Goal: Task Accomplishment & Management: Use online tool/utility

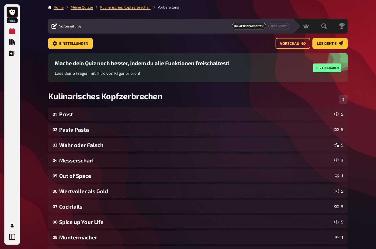
click at [65, 43] on span "Einstellungen" at bounding box center [73, 44] width 29 height 4
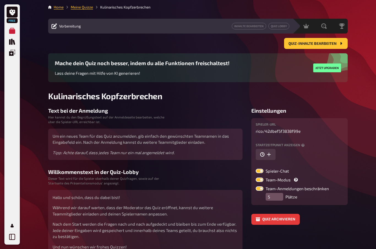
click at [80, 6] on link "Meine Quizze" at bounding box center [82, 7] width 22 height 4
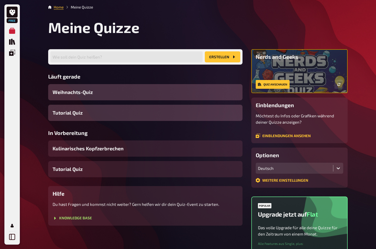
click at [60, 7] on link "Home" at bounding box center [59, 7] width 10 height 4
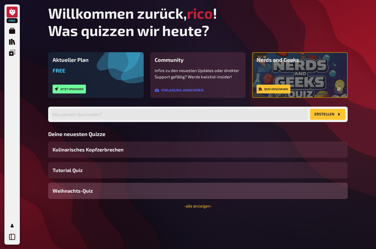
click at [12, 12] on icon at bounding box center [12, 12] width 6 height 7
click at [11, 12] on icon at bounding box center [12, 12] width 6 height 7
click at [11, 28] on link "Meine Quizze" at bounding box center [12, 30] width 11 height 11
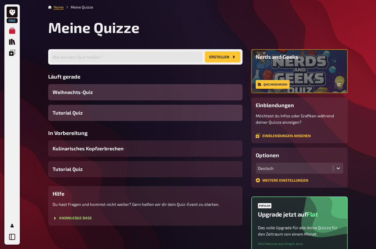
click at [10, 39] on icon "Quiz Sammlung" at bounding box center [12, 42] width 6 height 6
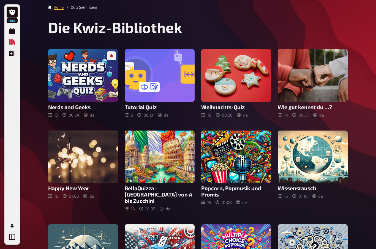
click at [12, 238] on icon at bounding box center [12, 237] width 6 height 6
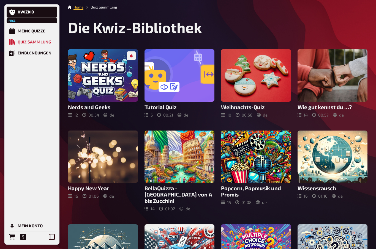
click at [25, 53] on div "Einblendungen" at bounding box center [35, 52] width 34 height 5
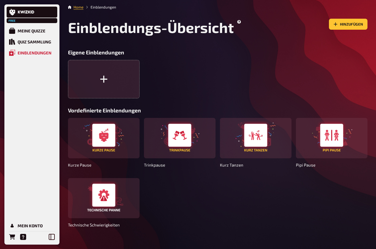
click at [27, 43] on div "Quiz Sammlung" at bounding box center [35, 41] width 34 height 5
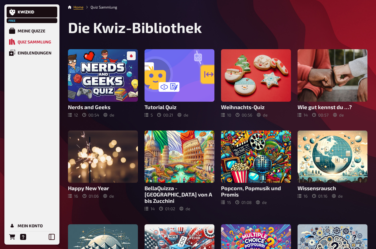
click at [23, 30] on div "Meine Quizze" at bounding box center [32, 30] width 28 height 5
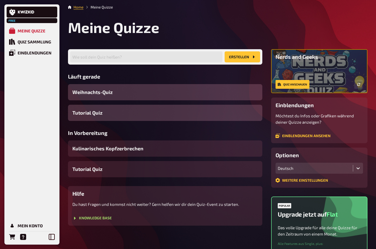
click at [39, 13] on link at bounding box center [32, 12] width 51 height 11
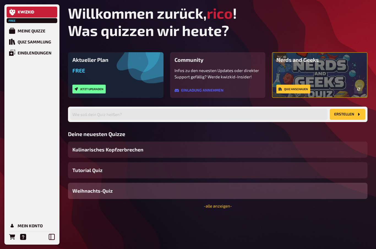
click at [212, 209] on link "- alle anzeigen -" at bounding box center [218, 206] width 28 height 5
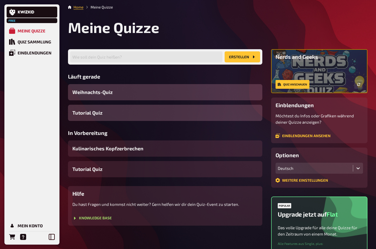
click at [318, 181] on link "Weitere Einstellungen" at bounding box center [302, 180] width 53 height 4
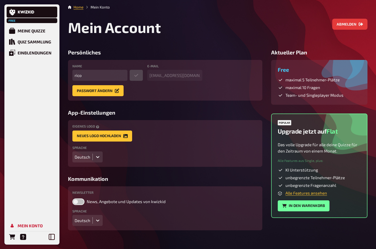
click at [27, 30] on div "Meine Quizze" at bounding box center [32, 30] width 28 height 5
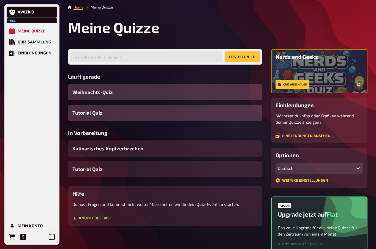
click at [89, 114] on span "Tutorial Quiz" at bounding box center [87, 112] width 30 height 7
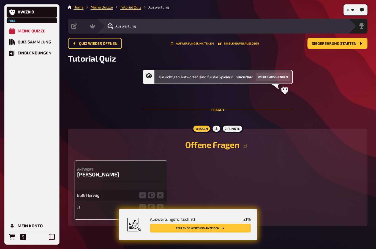
click at [82, 25] on div "Moderation undefined" at bounding box center [88, 26] width 18 height 15
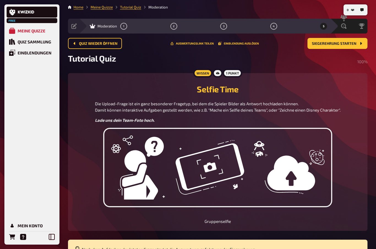
click at [77, 25] on div "Vorbereitung" at bounding box center [74, 26] width 6 height 6
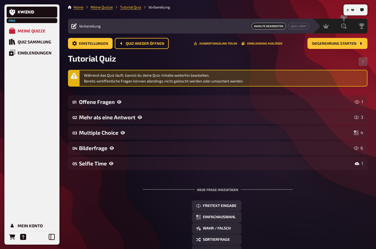
click at [110, 162] on icon at bounding box center [111, 164] width 4 height 4
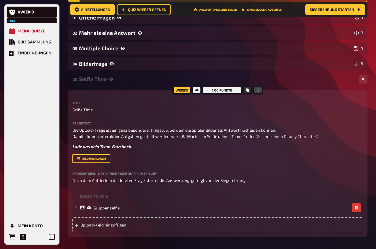
scroll to position [89, 0]
click at [338, 216] on div "Beschriftung Gruppenselfie To pick up a draggable item, press the space bar. Wh…" at bounding box center [217, 212] width 291 height 40
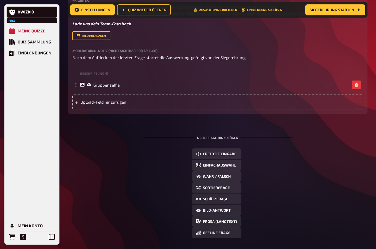
scroll to position [217, 0]
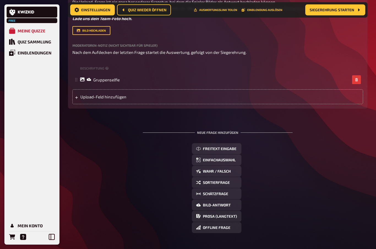
click at [224, 171] on span "Wahr / Falsch" at bounding box center [217, 172] width 28 height 4
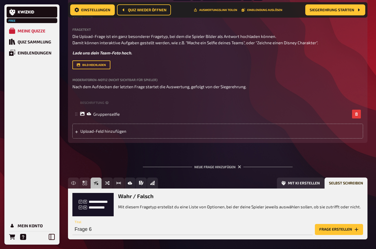
click at [355, 157] on div "Neue Frage hinzufügen Freitext Eingabe Einfachauswahl Wahr / Falsch Sortierfrag…" at bounding box center [218, 202] width 300 height 92
click at [240, 167] on icon "button" at bounding box center [239, 167] width 5 height 5
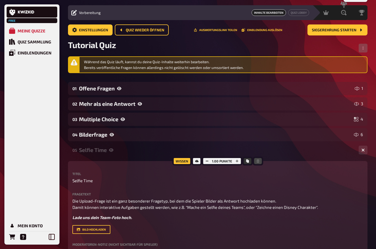
scroll to position [0, 0]
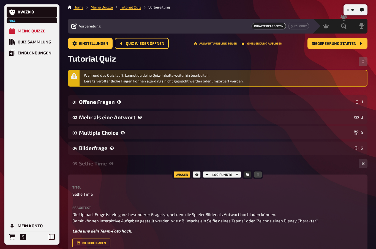
click at [83, 26] on span "Vorbereitung" at bounding box center [90, 26] width 22 height 4
click at [84, 24] on span "Vorbereitung" at bounding box center [90, 26] width 22 height 4
click at [306, 26] on link "Quiz Lobby" at bounding box center [298, 26] width 21 height 7
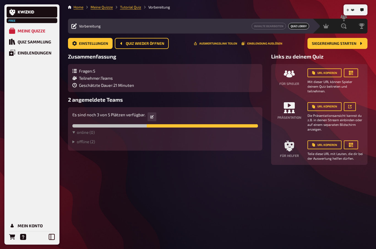
click at [352, 106] on link at bounding box center [350, 106] width 12 height 9
click at [330, 107] on button "URL kopieren" at bounding box center [325, 106] width 34 height 9
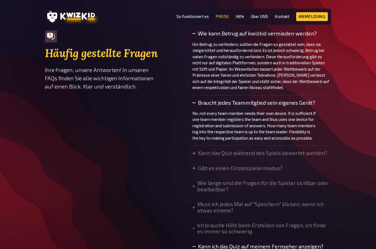
scroll to position [386, 0]
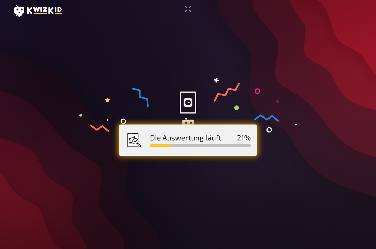
click at [185, 6] on icon "Vollbildmodus aktivieren" at bounding box center [188, 8] width 9 height 9
click at [190, 9] on icon "Vollbildmodus aktivieren" at bounding box center [188, 8] width 9 height 9
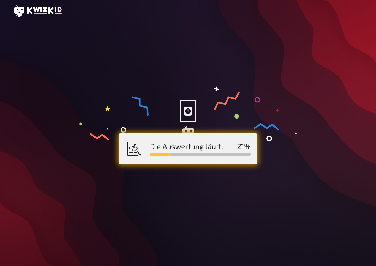
click at [260, 181] on main "Die Auswertung läuft. 21 %" at bounding box center [188, 137] width 350 height 231
